Goal: Task Accomplishment & Management: Manage account settings

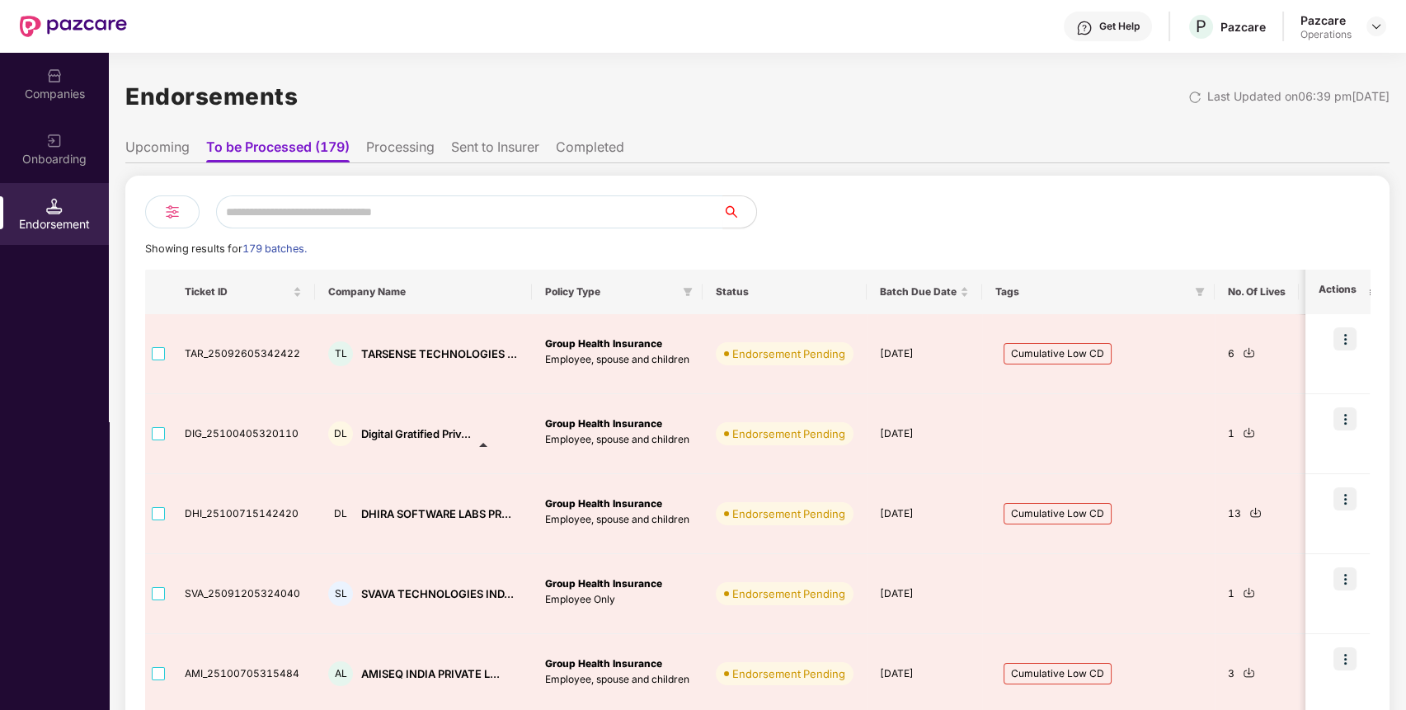
click at [67, 81] on div "Companies" at bounding box center [54, 84] width 109 height 62
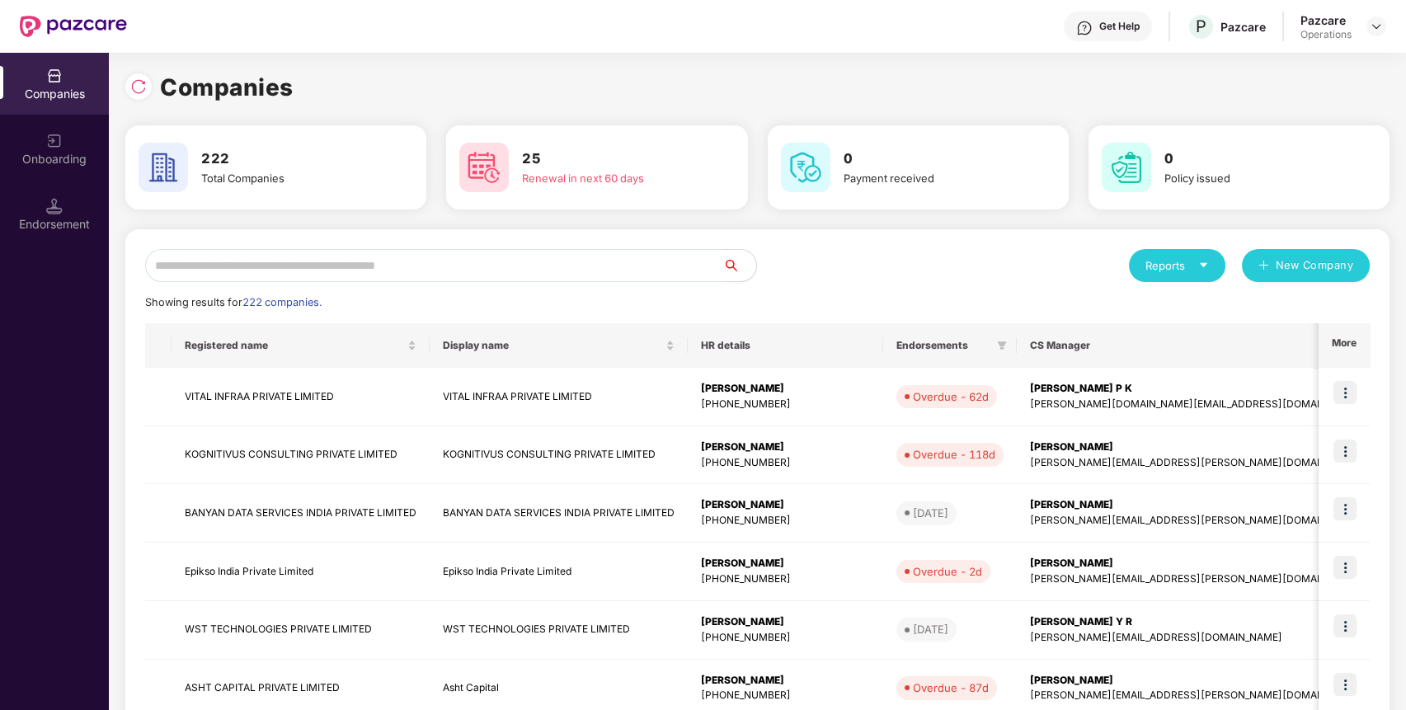
click at [324, 263] on input "text" at bounding box center [434, 265] width 578 height 33
type input "*"
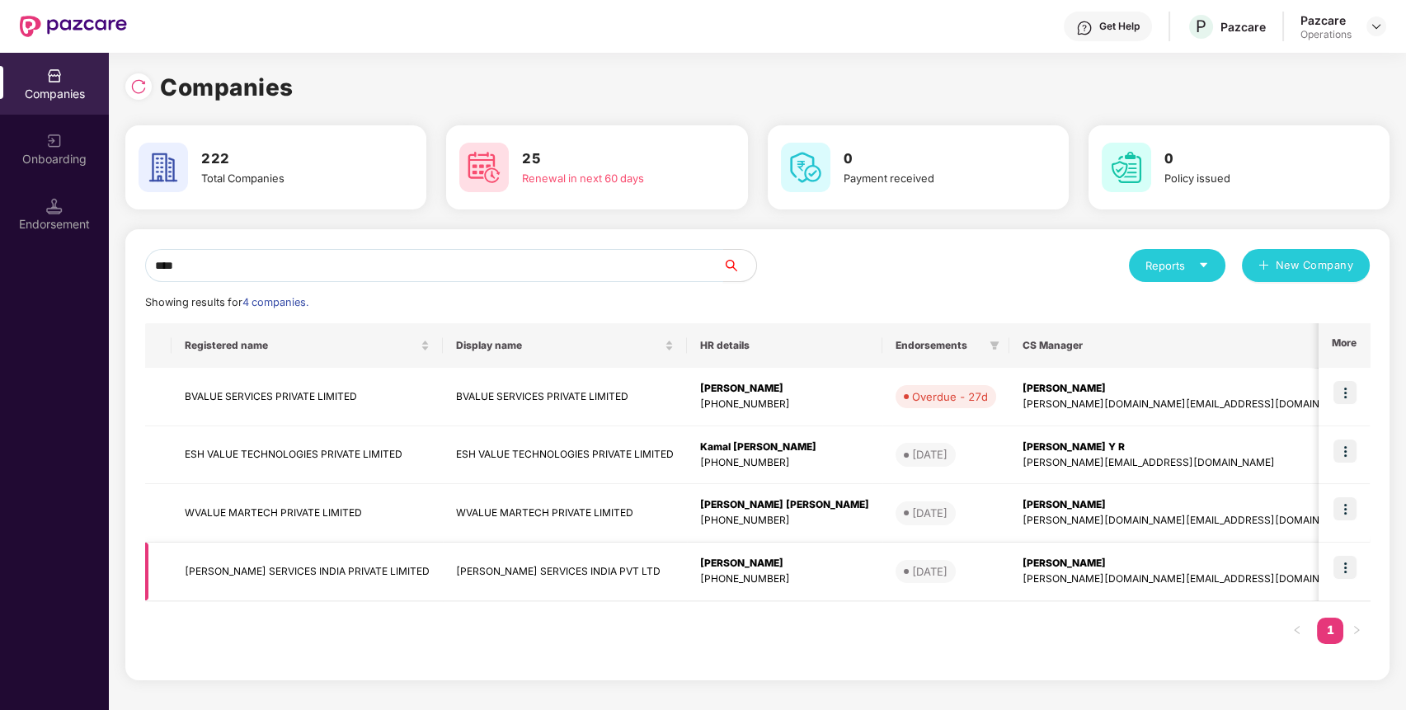
type input "****"
click at [239, 568] on td "[PERSON_NAME] SERVICES INDIA PRIVATE LIMITED" at bounding box center [307, 572] width 271 height 59
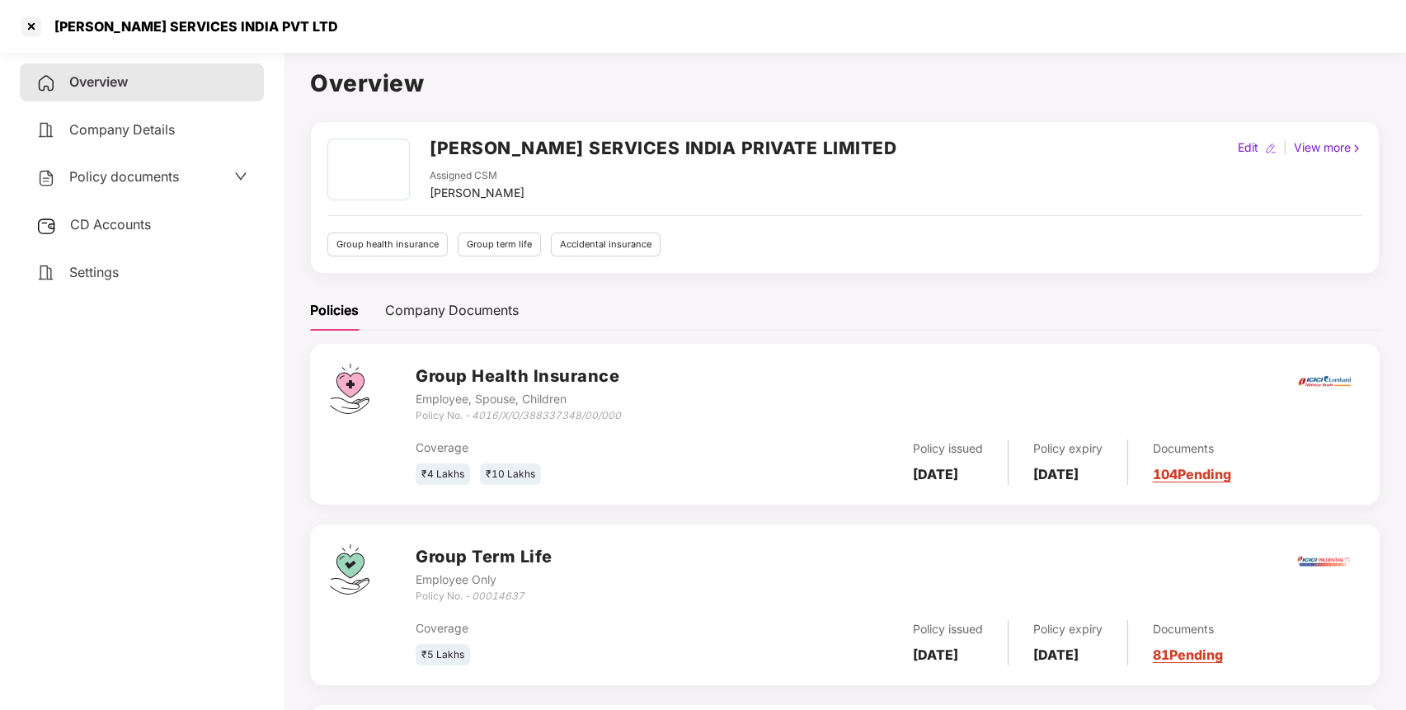
scroll to position [82, 0]
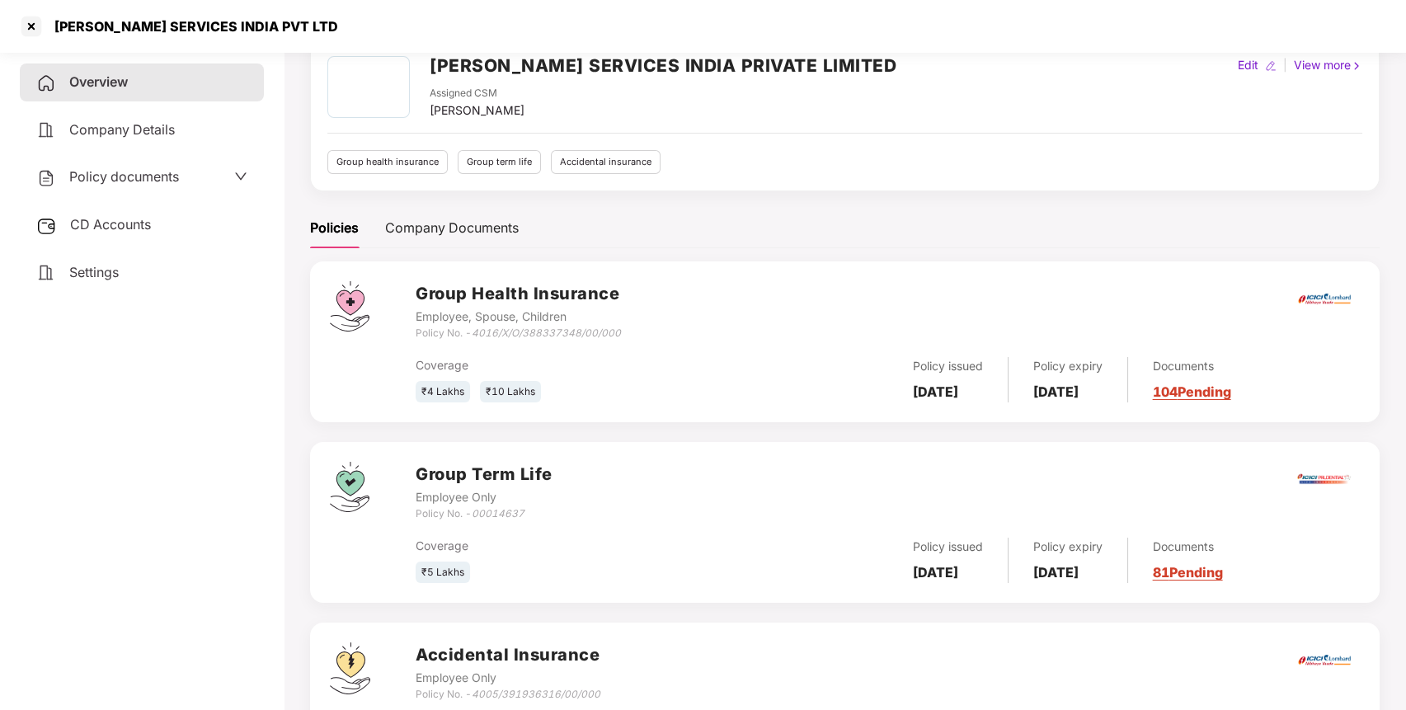
click at [502, 509] on icon "00014637" at bounding box center [498, 513] width 53 height 12
copy icon "00014637"
click at [35, 26] on div at bounding box center [31, 26] width 26 height 26
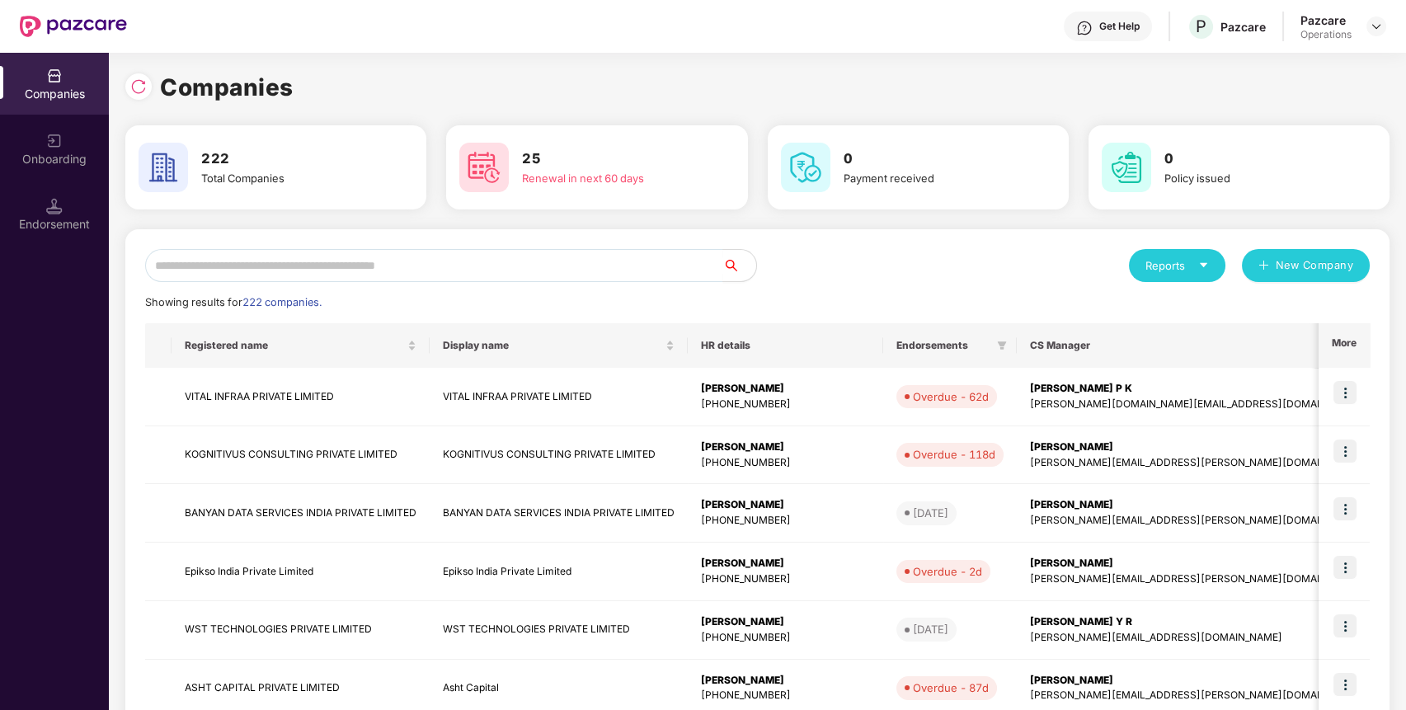
scroll to position [0, 0]
click at [284, 263] on input "text" at bounding box center [434, 265] width 578 height 33
paste input "**********"
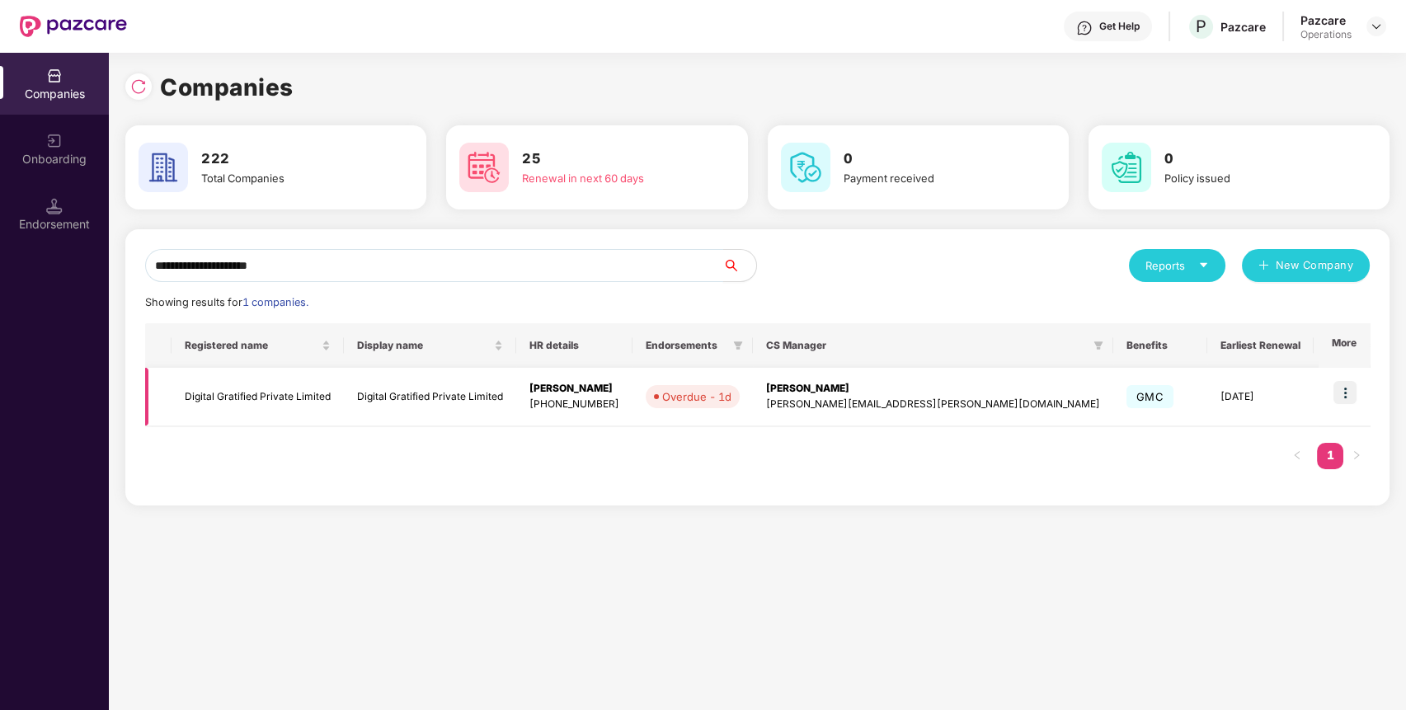
type input "**********"
click at [264, 396] on td "Digital Gratified Private Limited" at bounding box center [258, 397] width 172 height 59
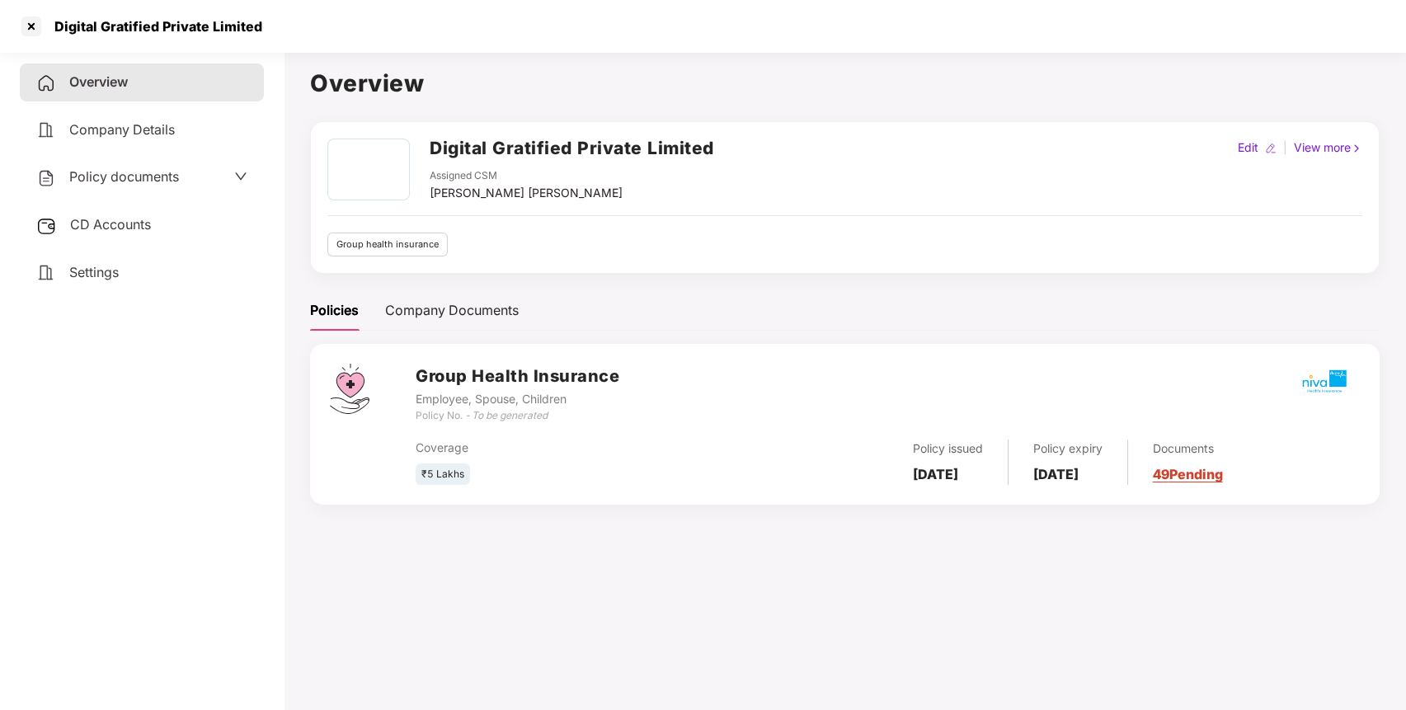
click at [506, 142] on h2 "Digital Gratified Private Limited" at bounding box center [572, 147] width 285 height 27
copy h2 "Digital Gratified Private Limited"
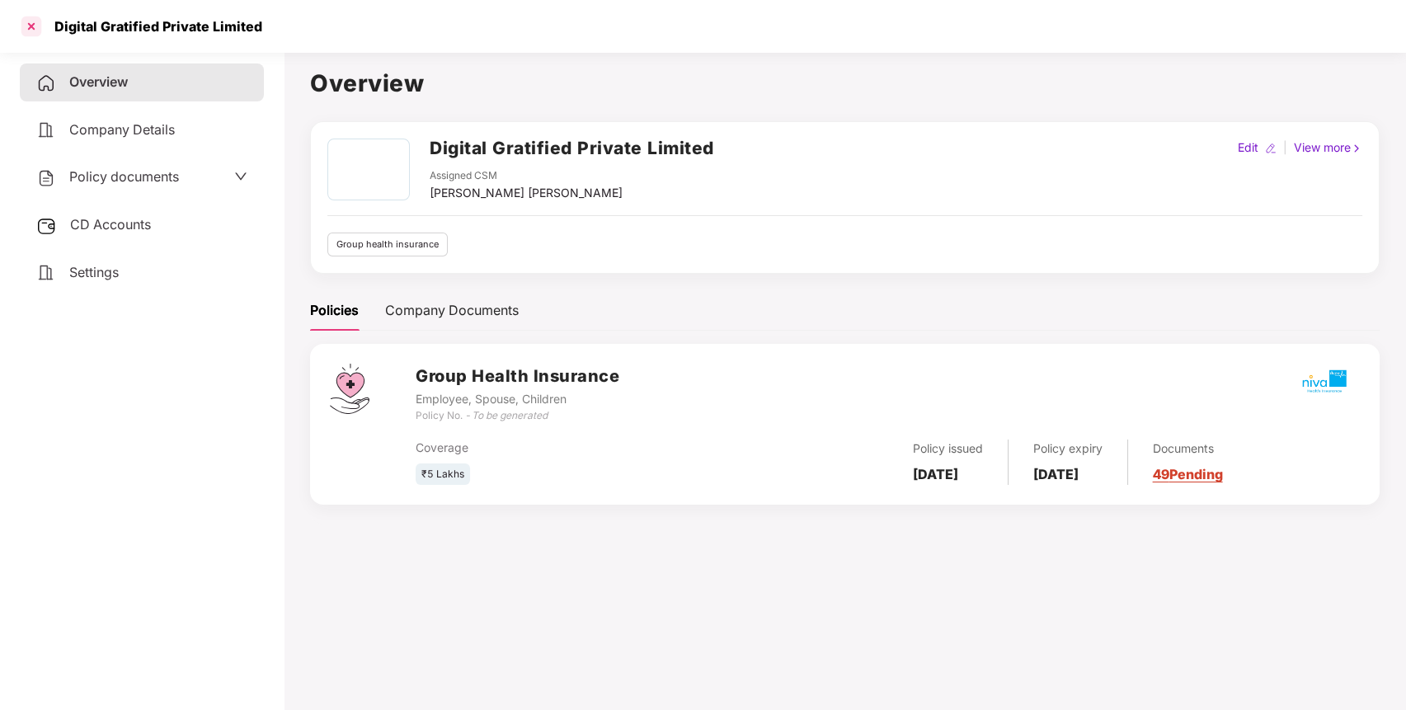
click at [34, 21] on div at bounding box center [31, 26] width 26 height 26
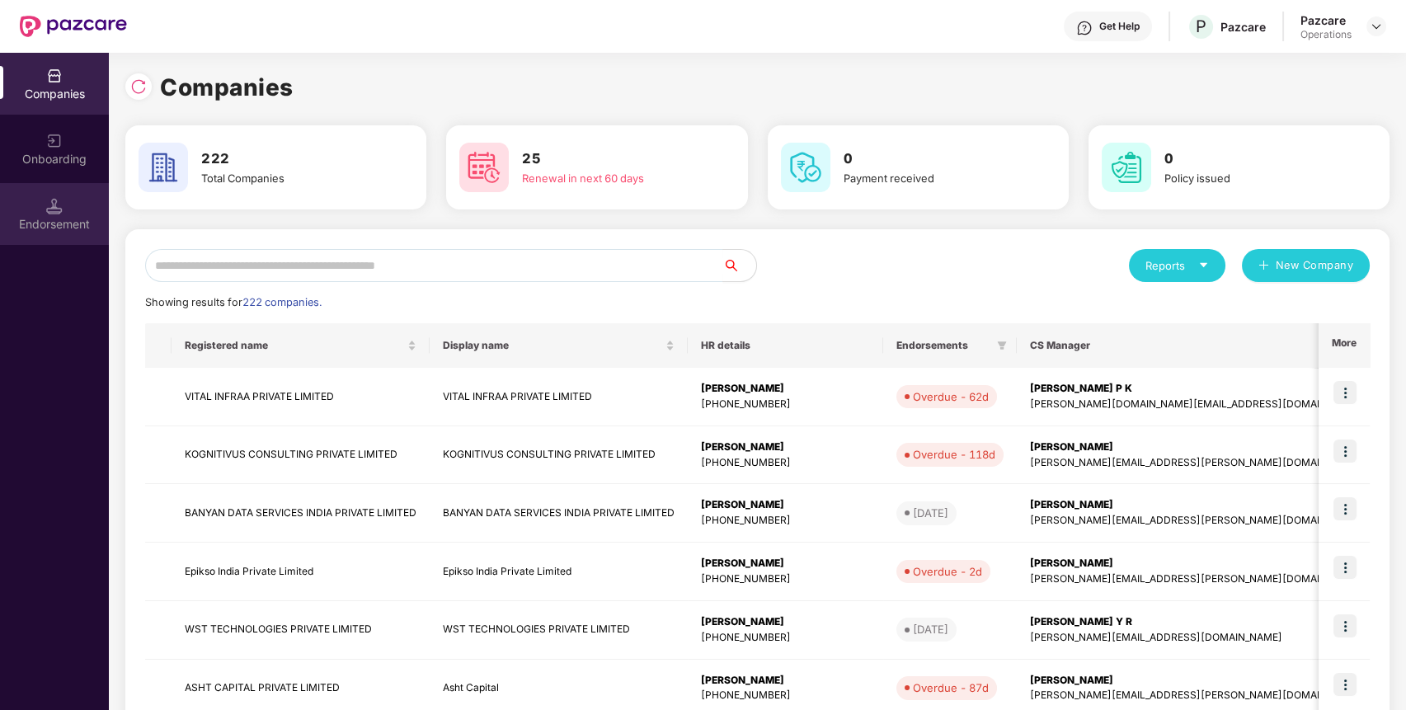
click at [41, 192] on div "Endorsement" at bounding box center [54, 214] width 109 height 62
click at [78, 206] on div "Endorsement" at bounding box center [54, 214] width 109 height 62
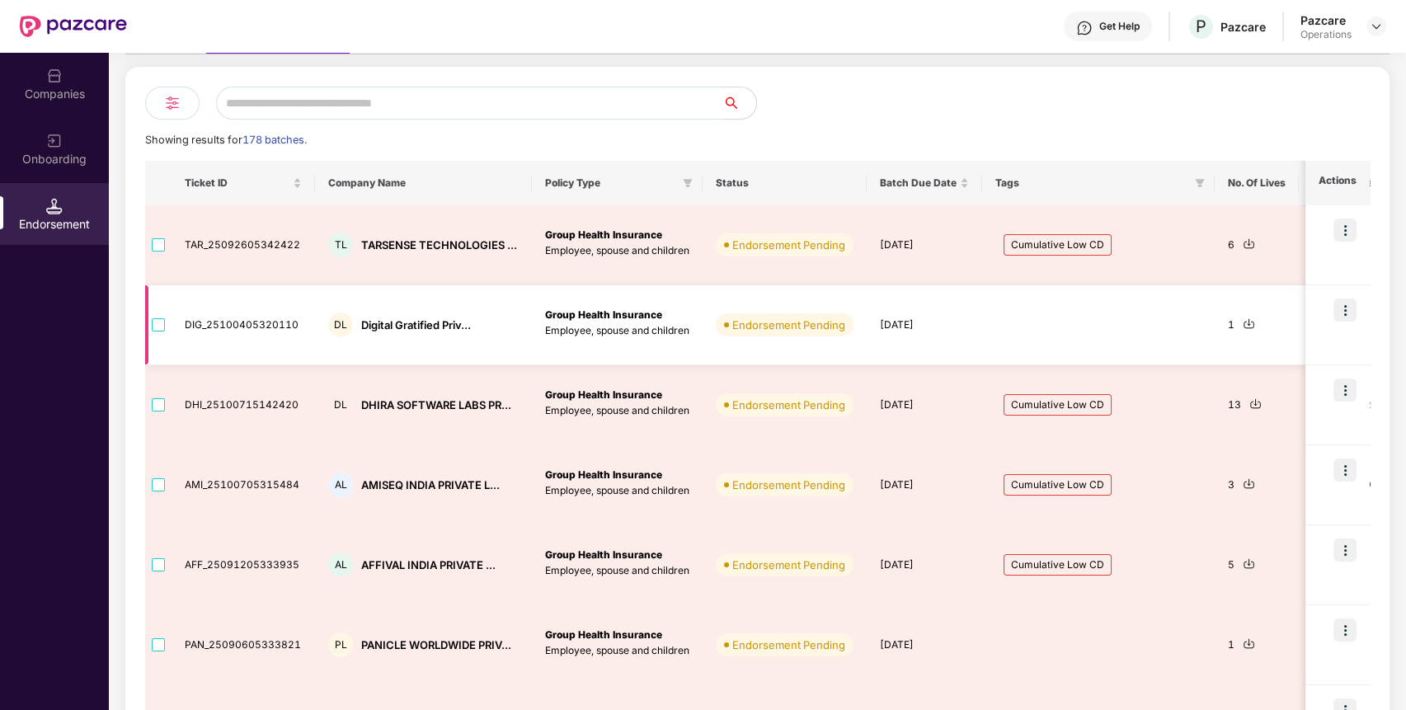
scroll to position [119, 0]
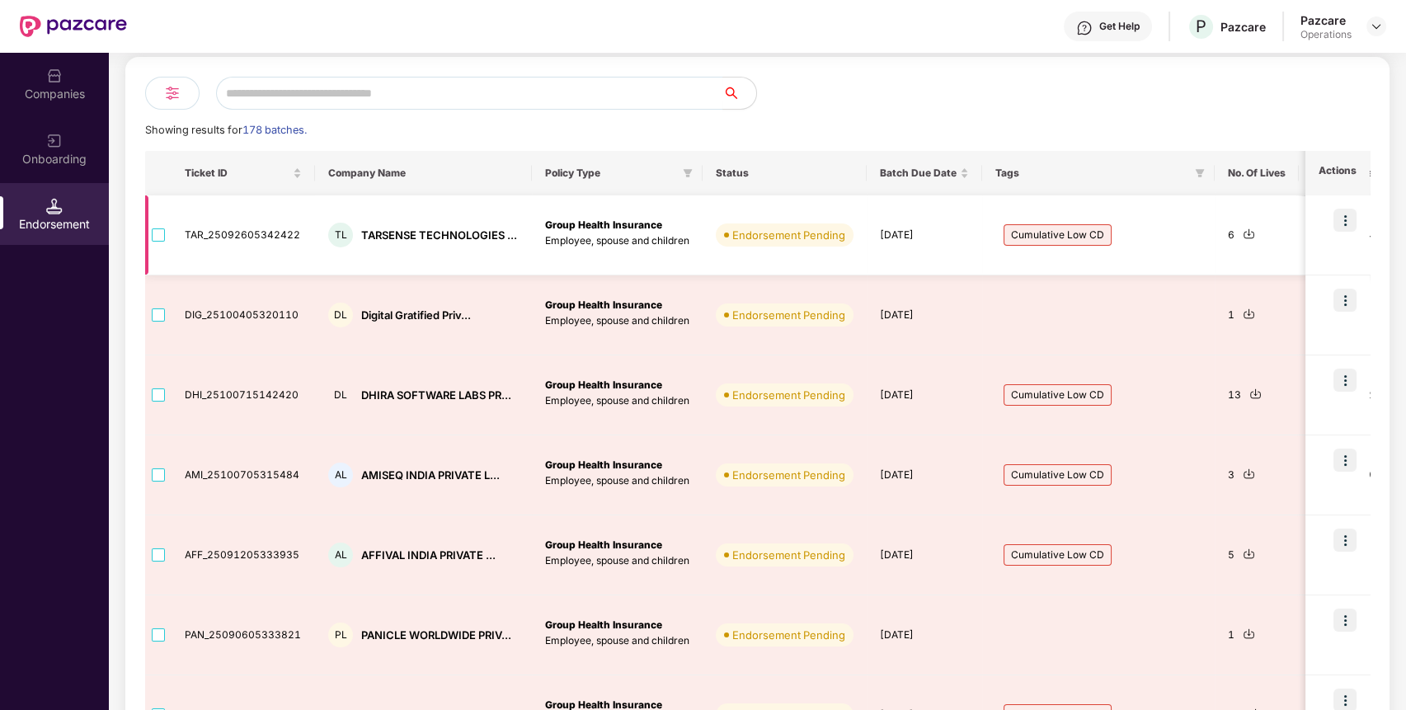
click at [1345, 214] on img at bounding box center [1345, 220] width 23 height 23
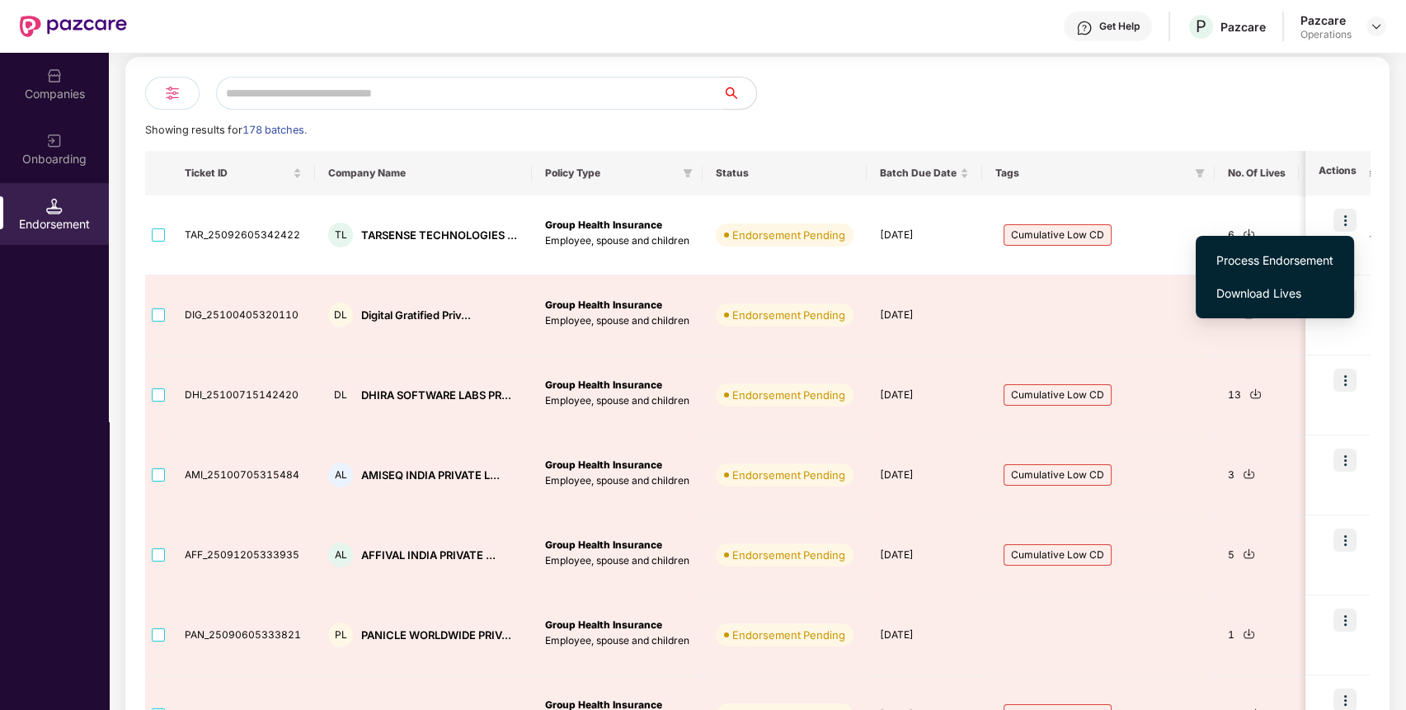
click at [1259, 251] on li "Process Endorsement" at bounding box center [1275, 260] width 158 height 33
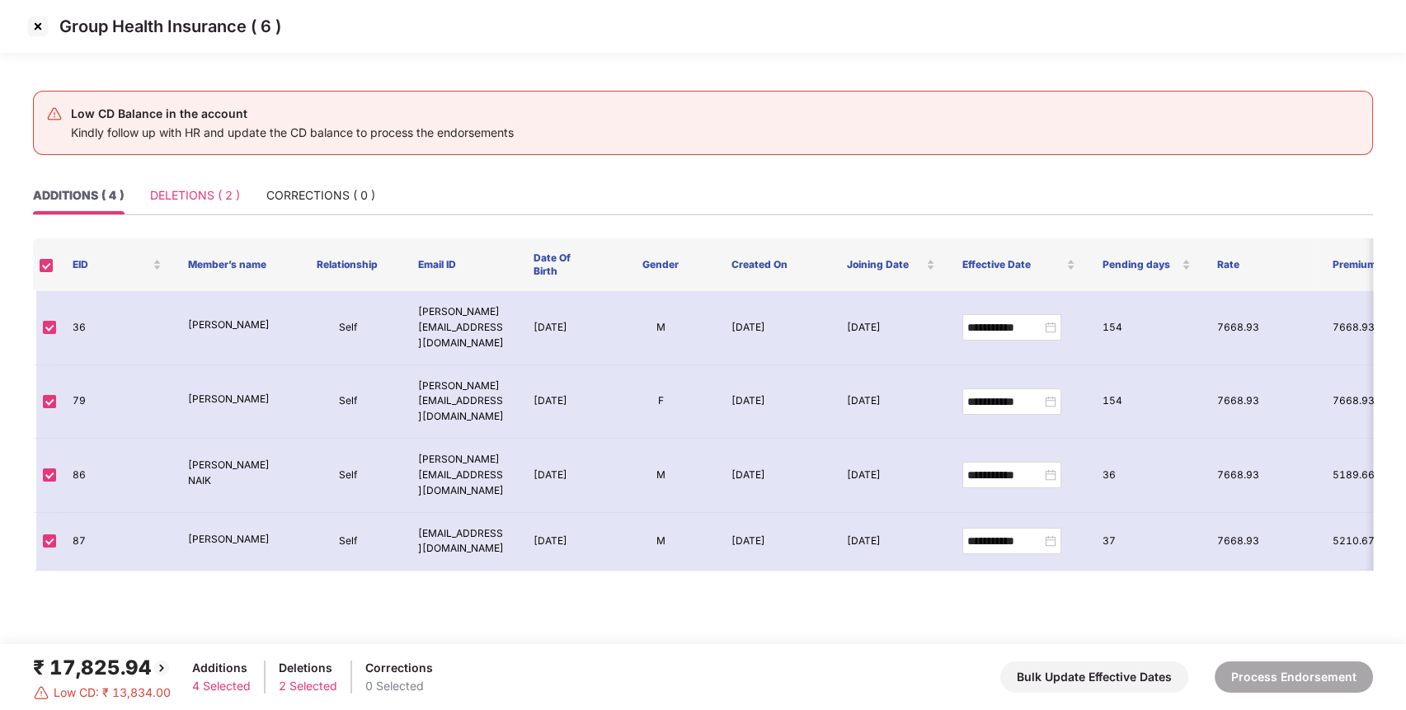
click at [191, 181] on div "DELETIONS ( 2 )" at bounding box center [195, 196] width 90 height 38
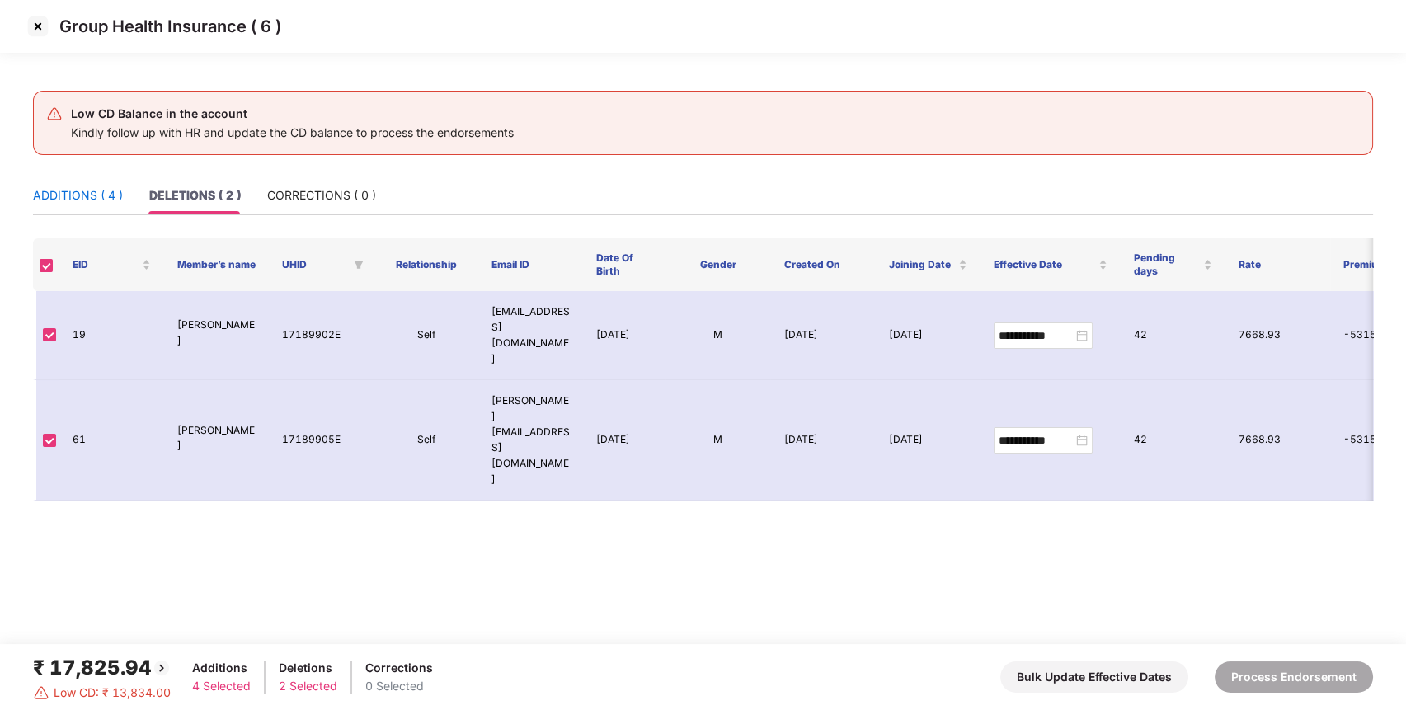
click at [102, 204] on div "ADDITIONS ( 4 )" at bounding box center [78, 195] width 90 height 18
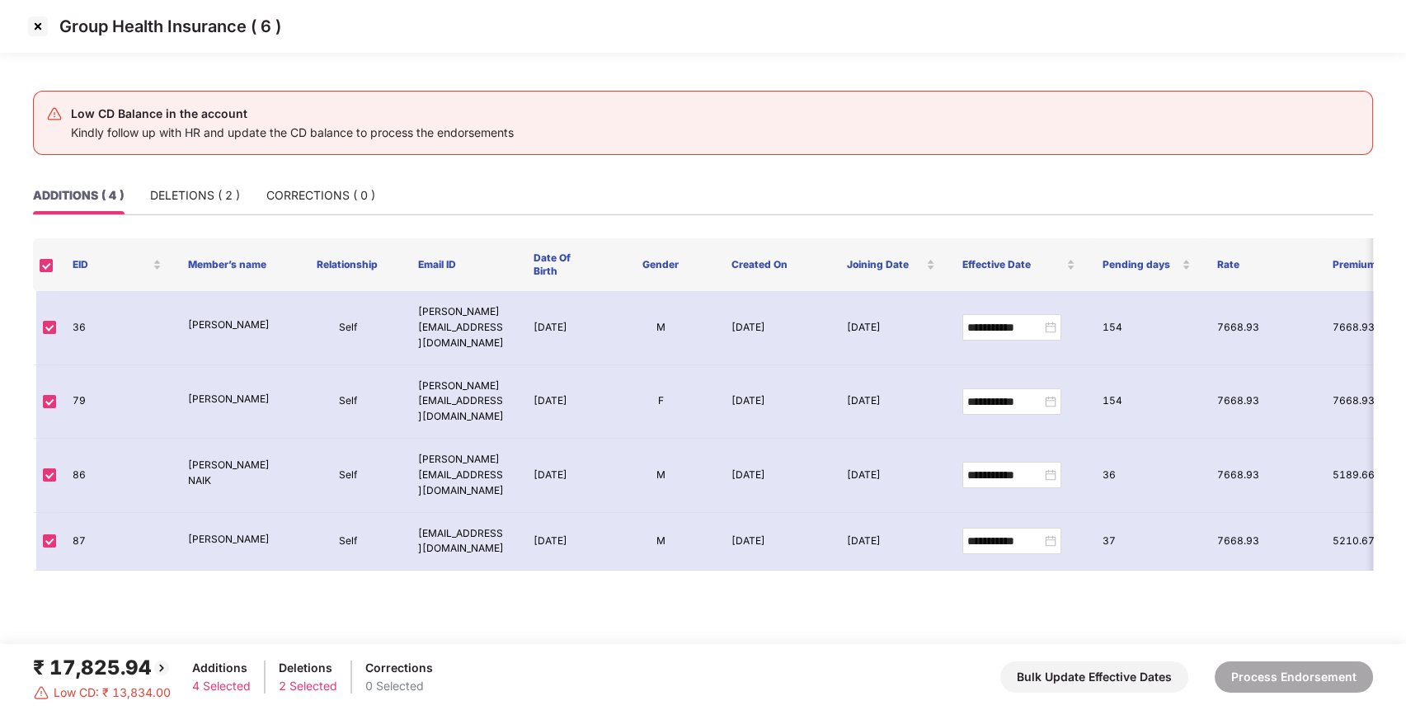
click at [42, 33] on img at bounding box center [38, 26] width 26 height 26
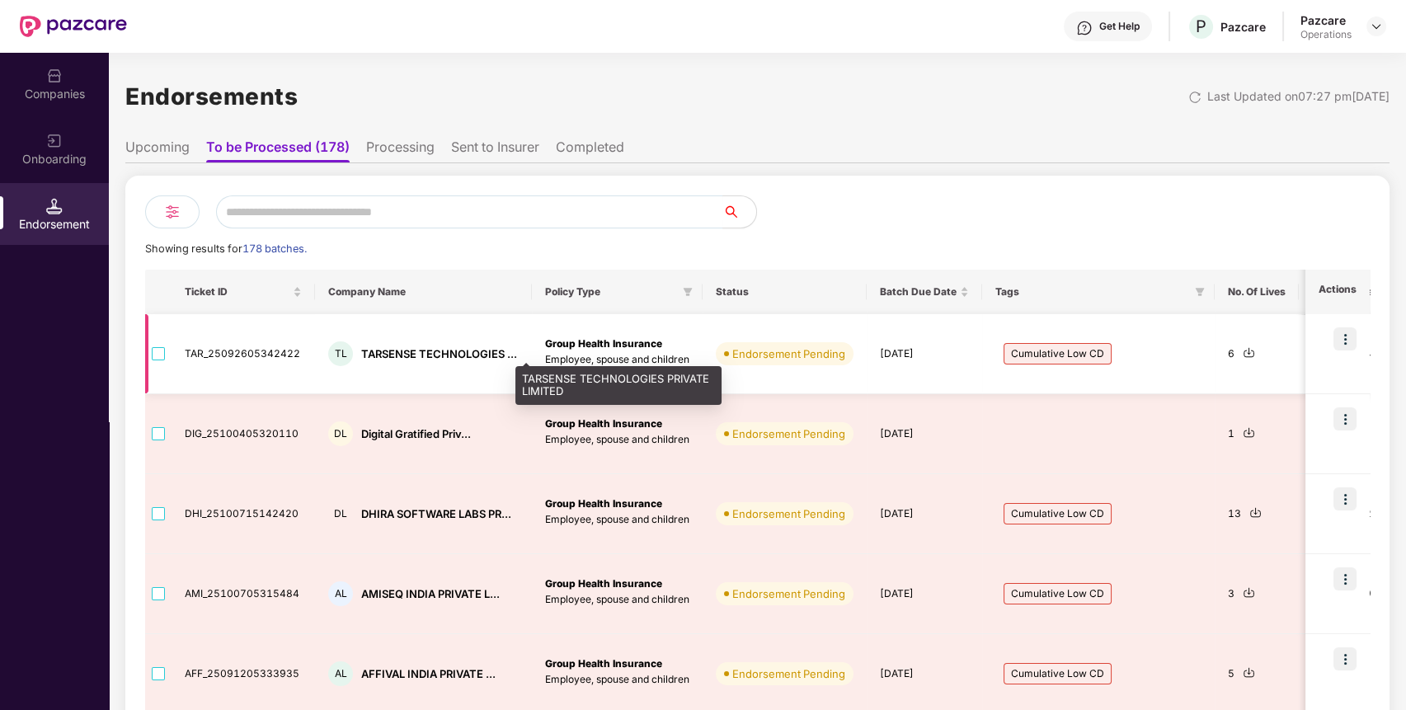
click at [451, 353] on div "TARSENSE TECHNOLOGIES ..." at bounding box center [439, 354] width 156 height 16
copy div "TARSENSE TECHNOLOGIES ..."
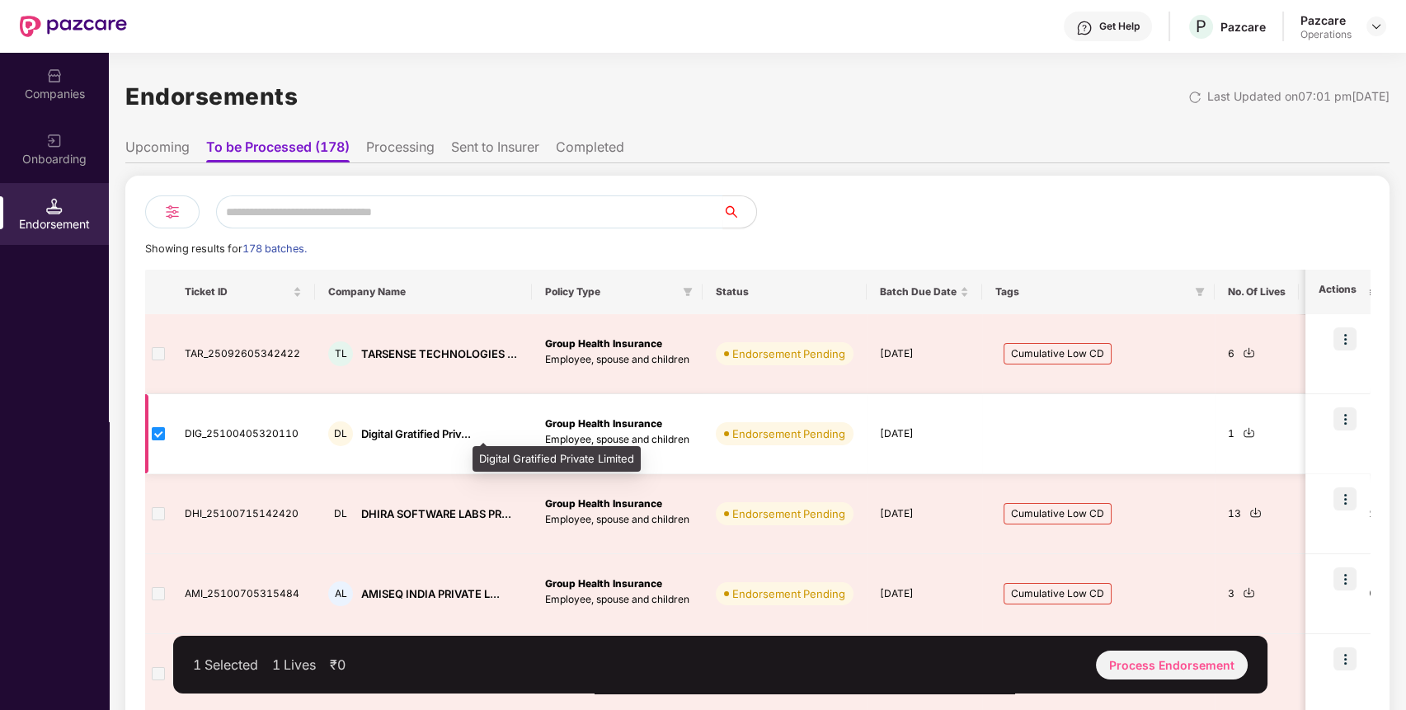
click at [384, 435] on div "Digital Gratified Priv..." at bounding box center [416, 434] width 110 height 16
copy div "Digital Gratified Priv..."
click at [1248, 431] on img at bounding box center [1249, 432] width 12 height 12
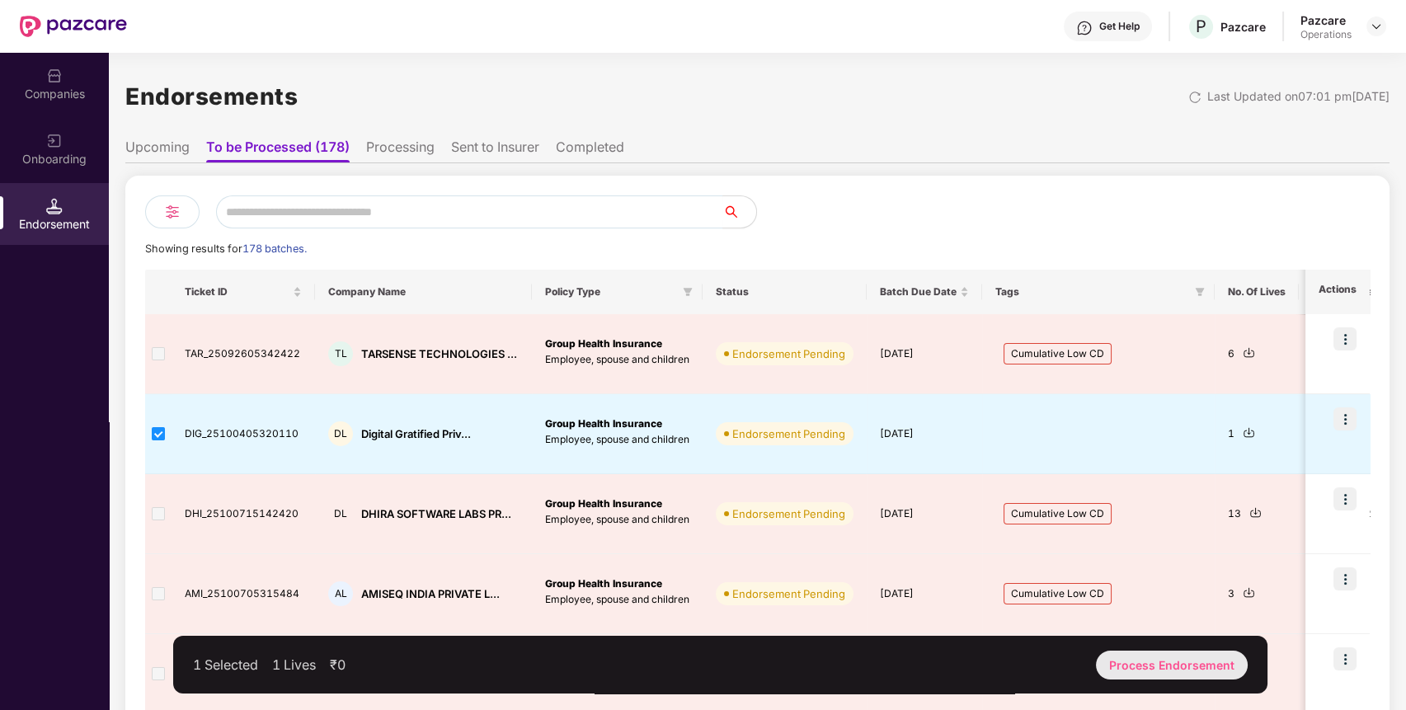
click at [1137, 660] on div "Process Endorsement" at bounding box center [1172, 665] width 152 height 29
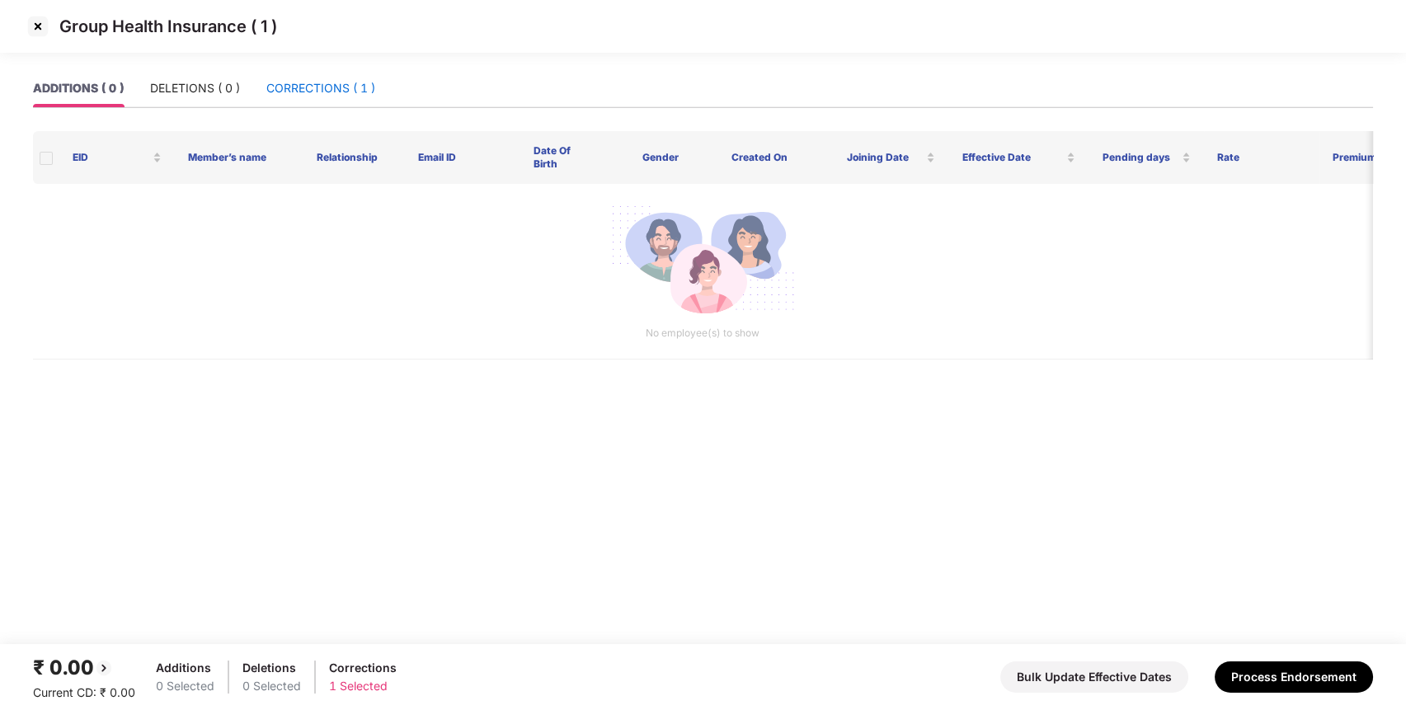
click at [368, 82] on div "CORRECTIONS ( 1 )" at bounding box center [320, 88] width 109 height 18
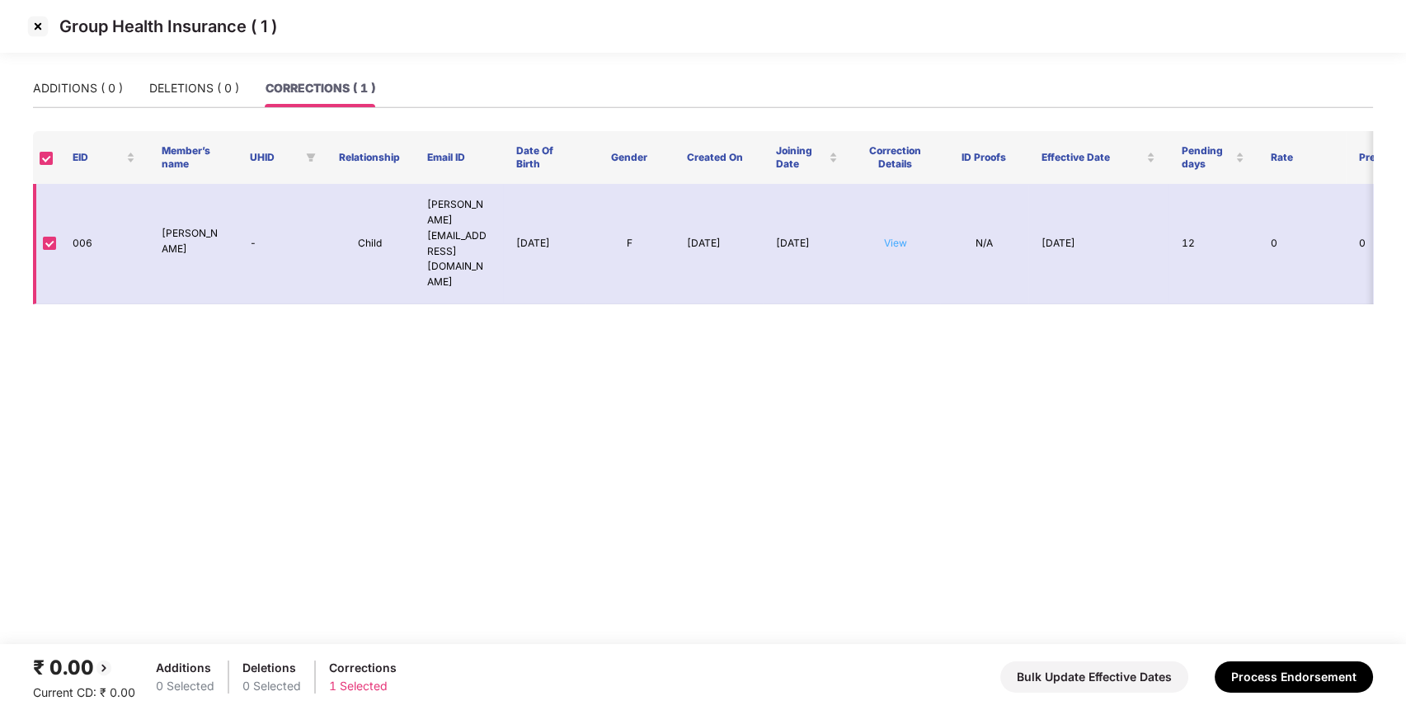
click at [897, 237] on link "View" at bounding box center [895, 243] width 23 height 12
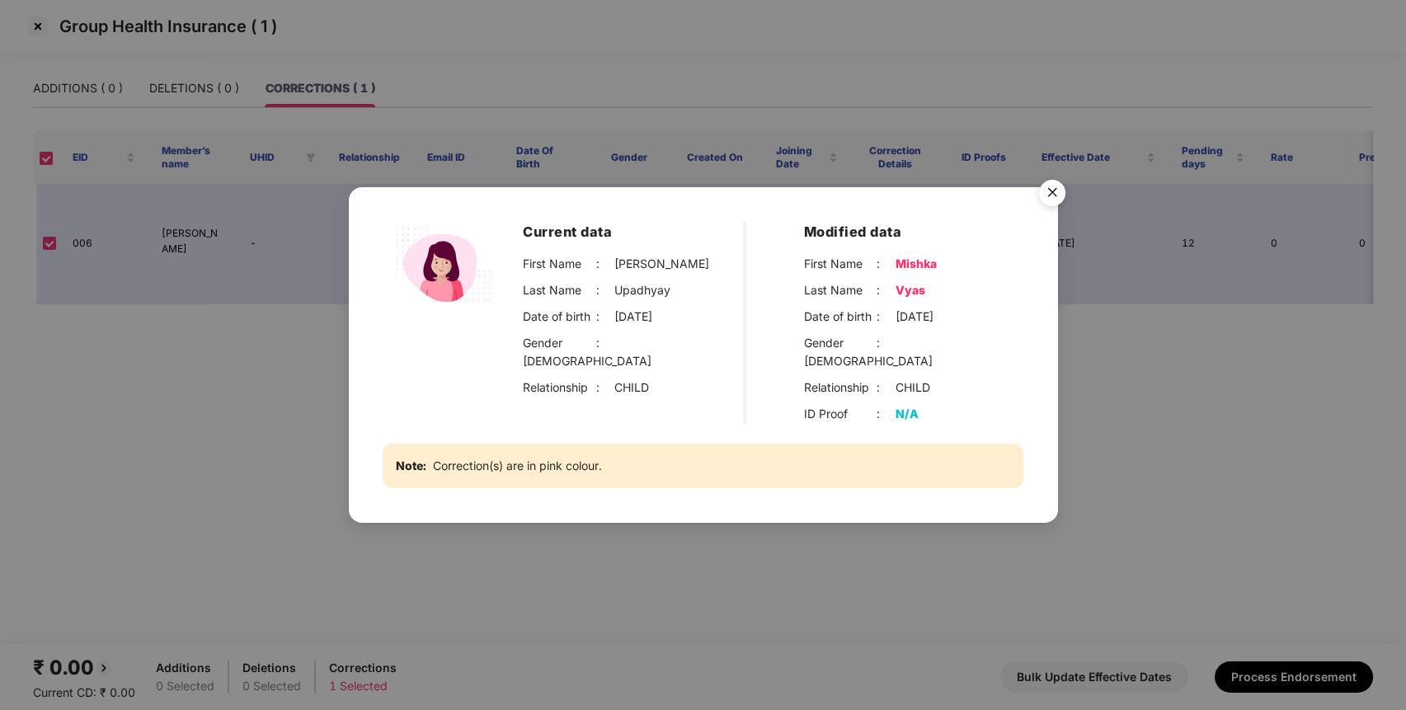
click at [623, 266] on div "Surbhi" at bounding box center [661, 264] width 95 height 18
click at [1058, 209] on img "Close" at bounding box center [1052, 195] width 46 height 46
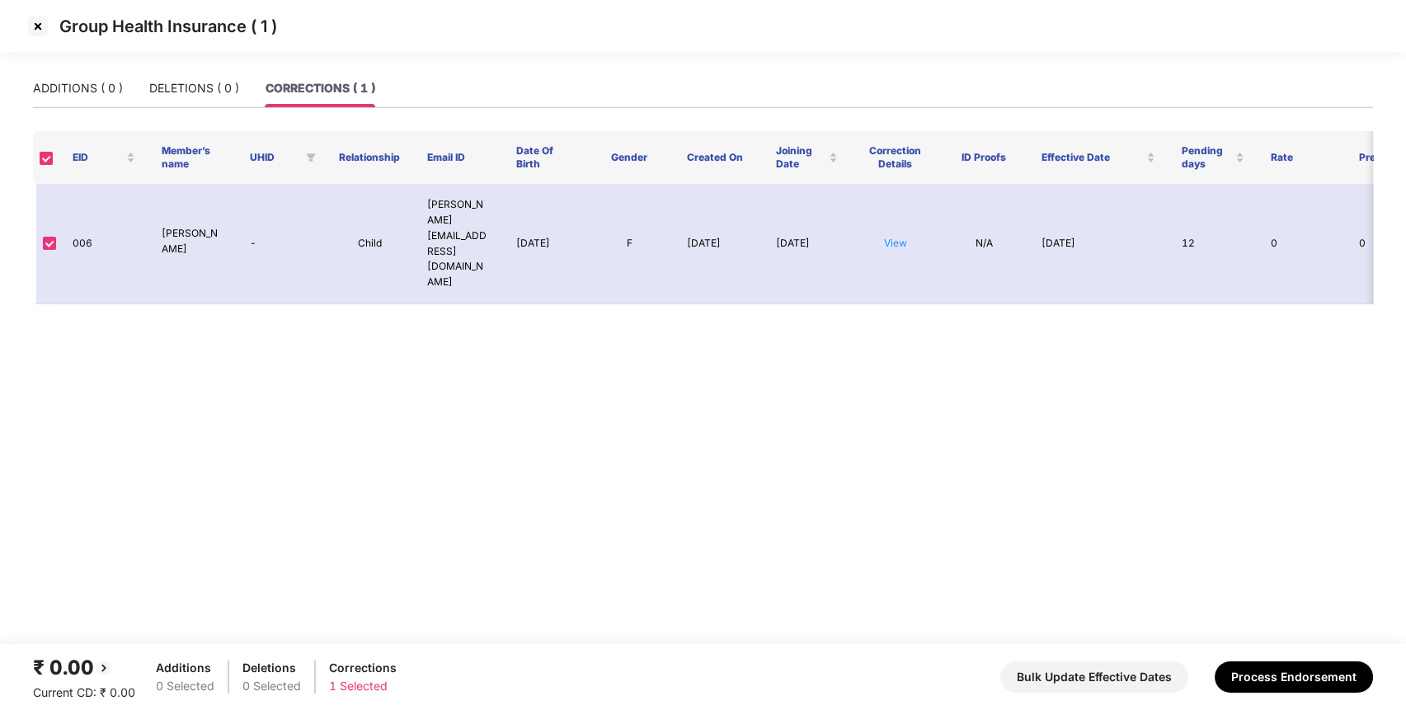
click at [33, 20] on img at bounding box center [38, 26] width 26 height 26
